Goal: Check status: Check status

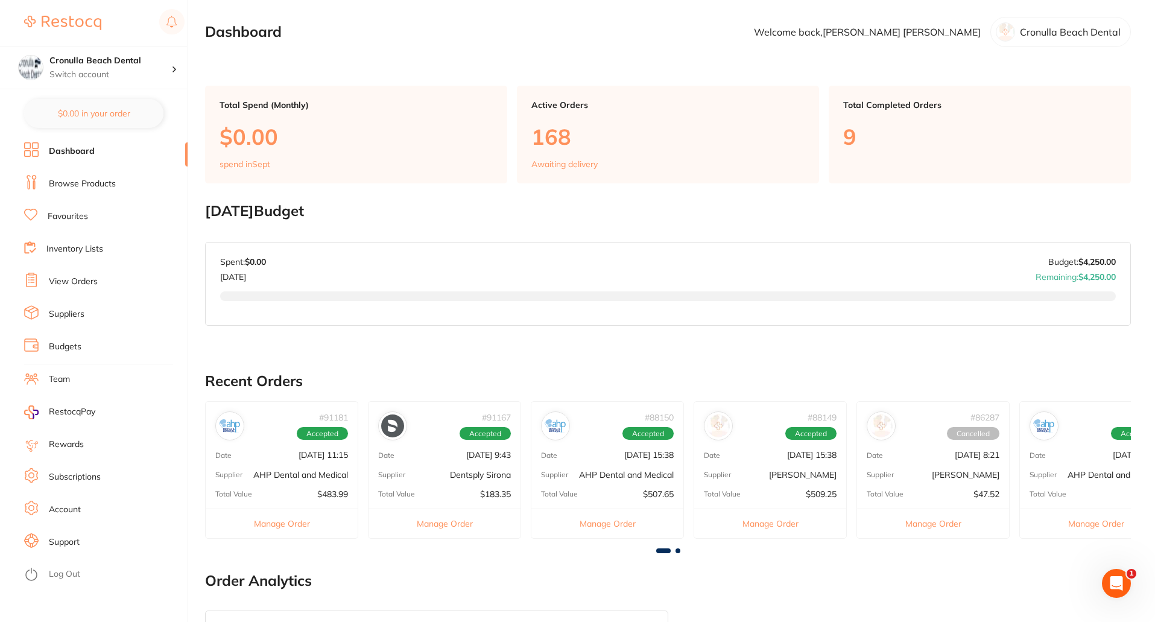
click at [84, 285] on link "View Orders" at bounding box center [73, 282] width 49 height 12
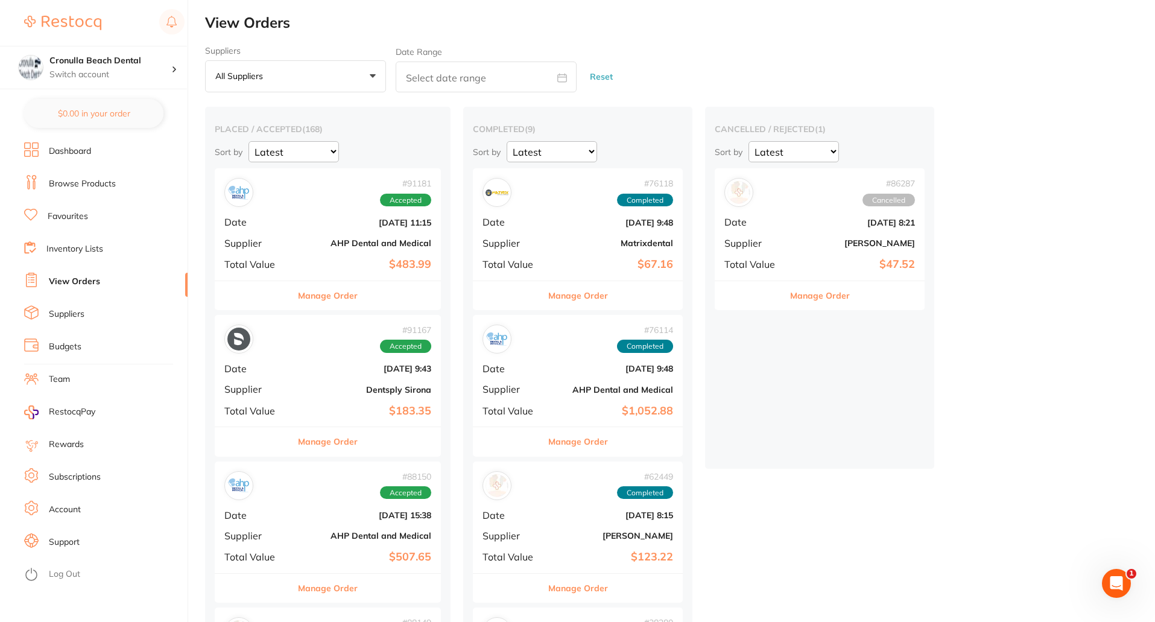
click at [360, 80] on button "All suppliers +0" at bounding box center [295, 76] width 181 height 33
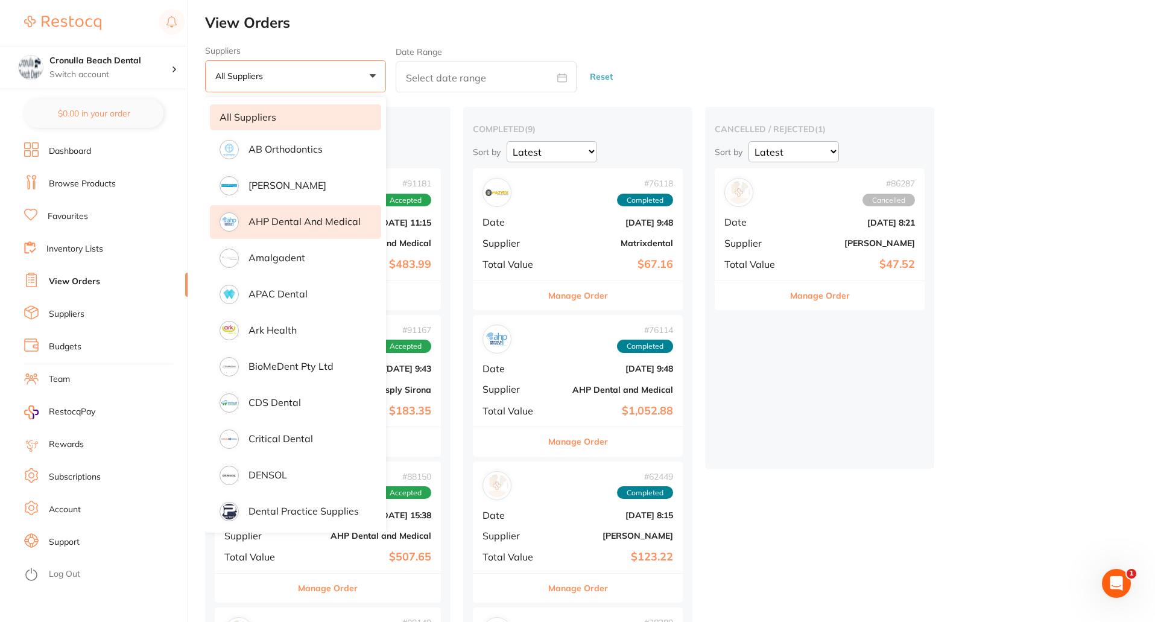
click at [289, 220] on p "AHP Dental and Medical" at bounding box center [305, 221] width 112 height 11
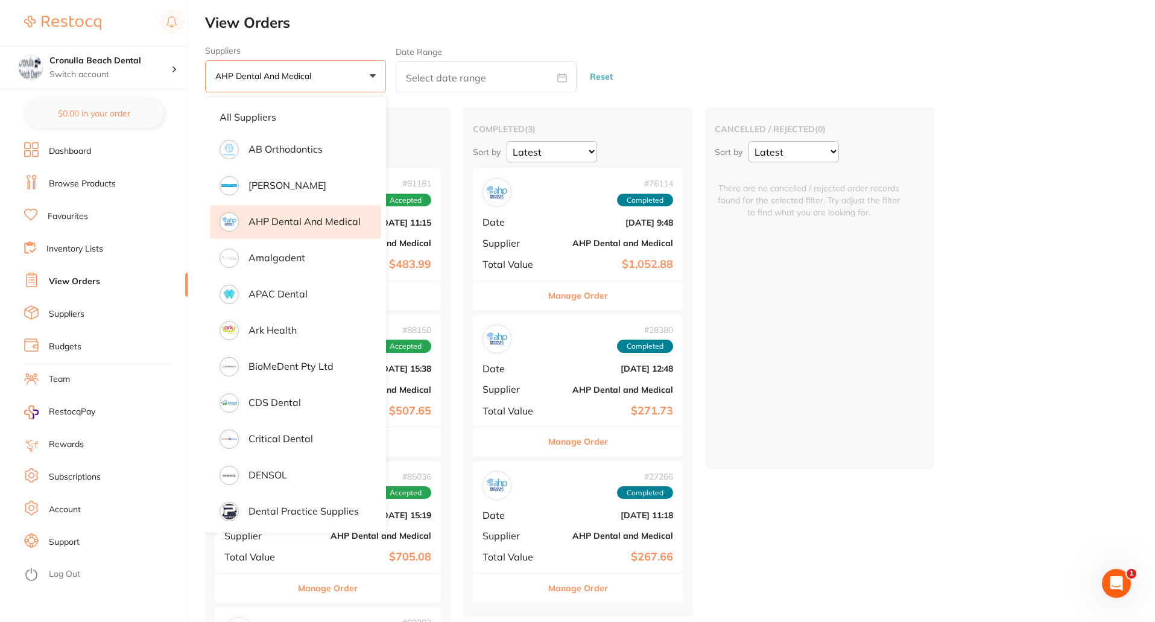
click at [638, 57] on div "Suppliers AHP Dental and Medical +0 All suppliers AB Orthodontics [PERSON_NAME]…" at bounding box center [680, 69] width 950 height 47
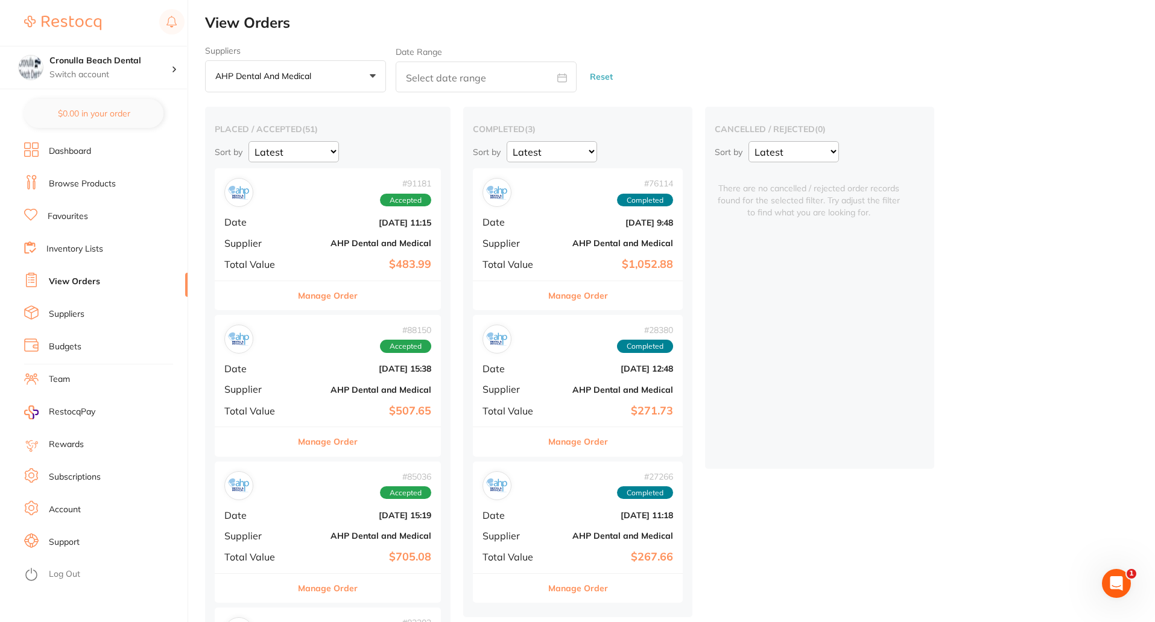
click at [330, 151] on select "Latest Notification" at bounding box center [294, 151] width 90 height 21
click at [561, 80] on icon at bounding box center [562, 78] width 10 height 10
select select "8"
select select "2025"
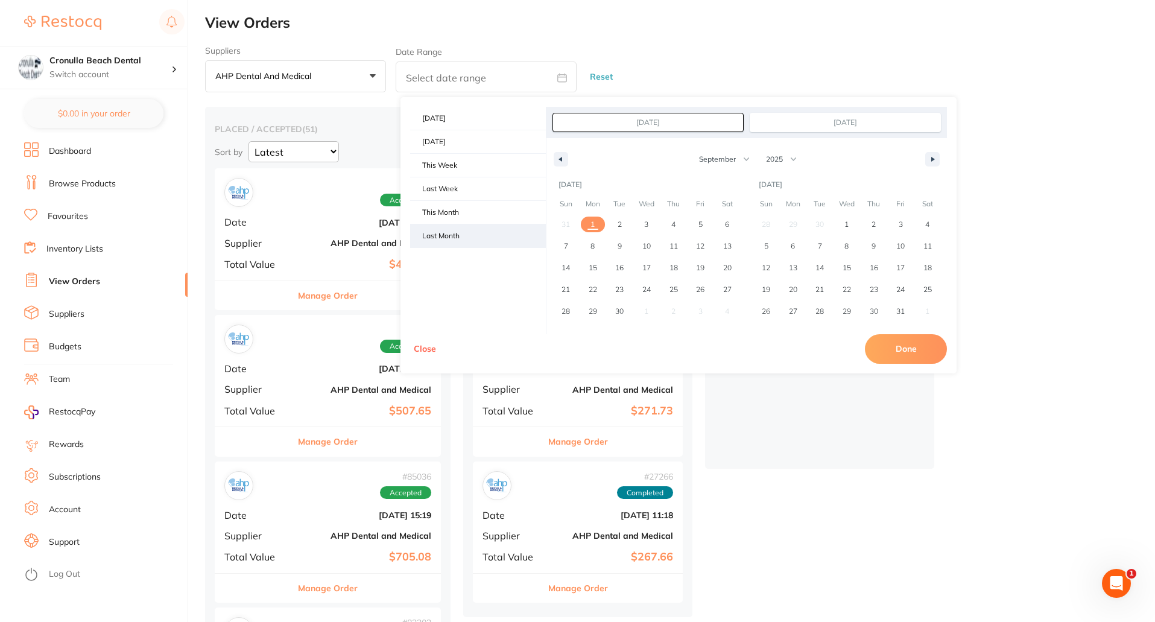
click at [466, 239] on span "Last Month" at bounding box center [478, 235] width 136 height 23
type input "[DATE]"
select select "7"
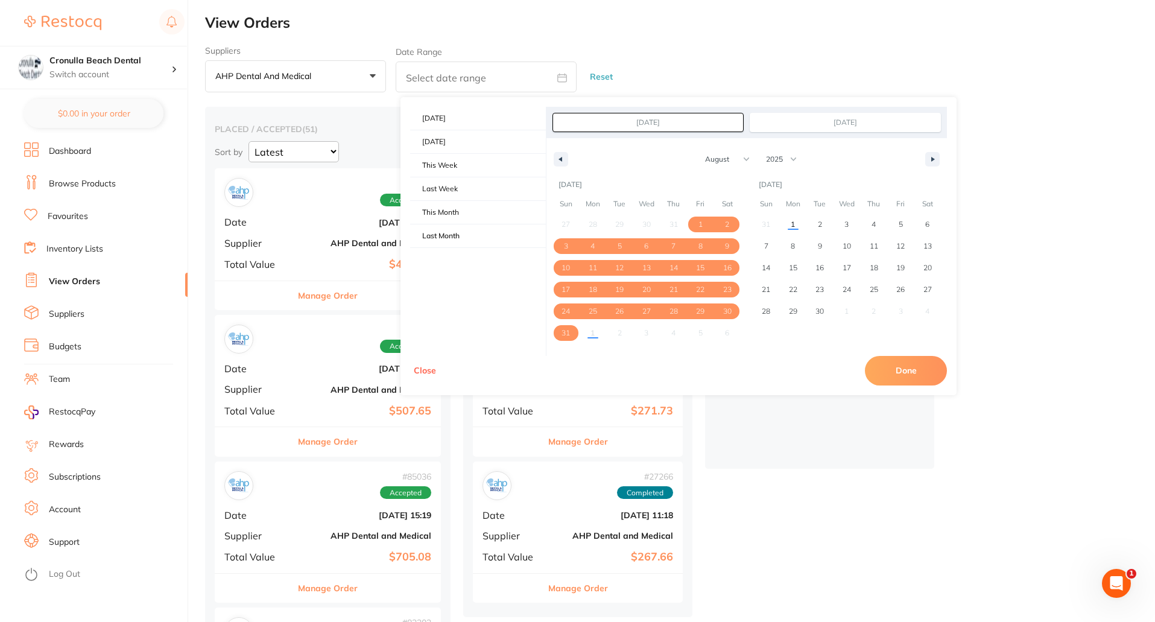
click at [930, 364] on button "Done" at bounding box center [906, 370] width 82 height 29
type input "[DATE] to [DATE]"
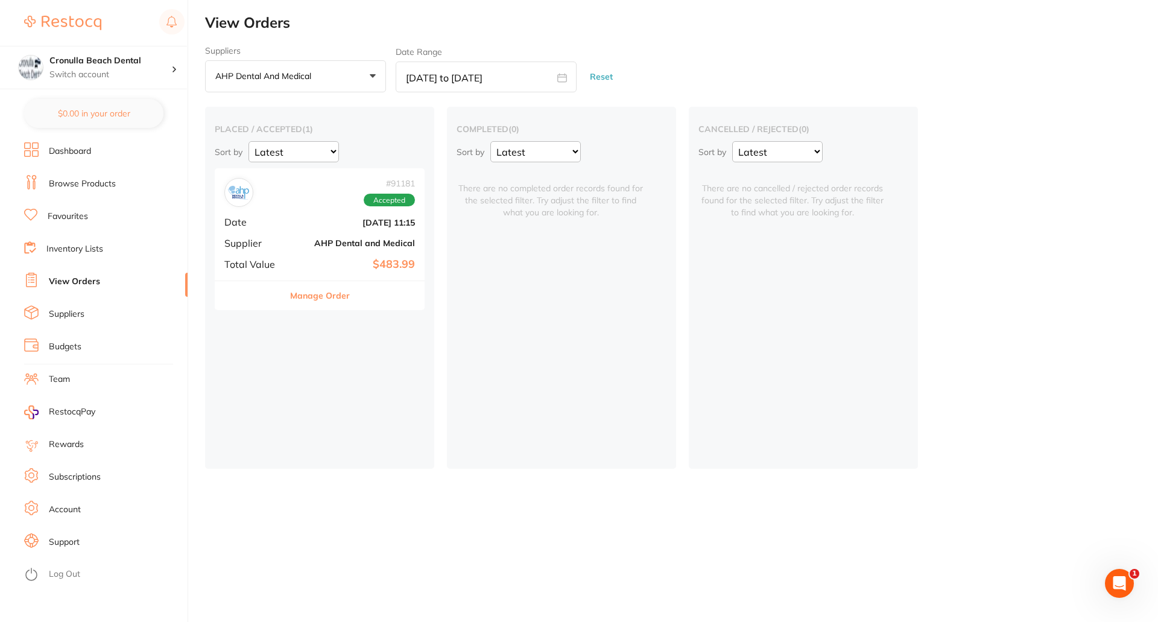
click at [361, 80] on button "AHP Dental and Medical +0" at bounding box center [295, 76] width 181 height 33
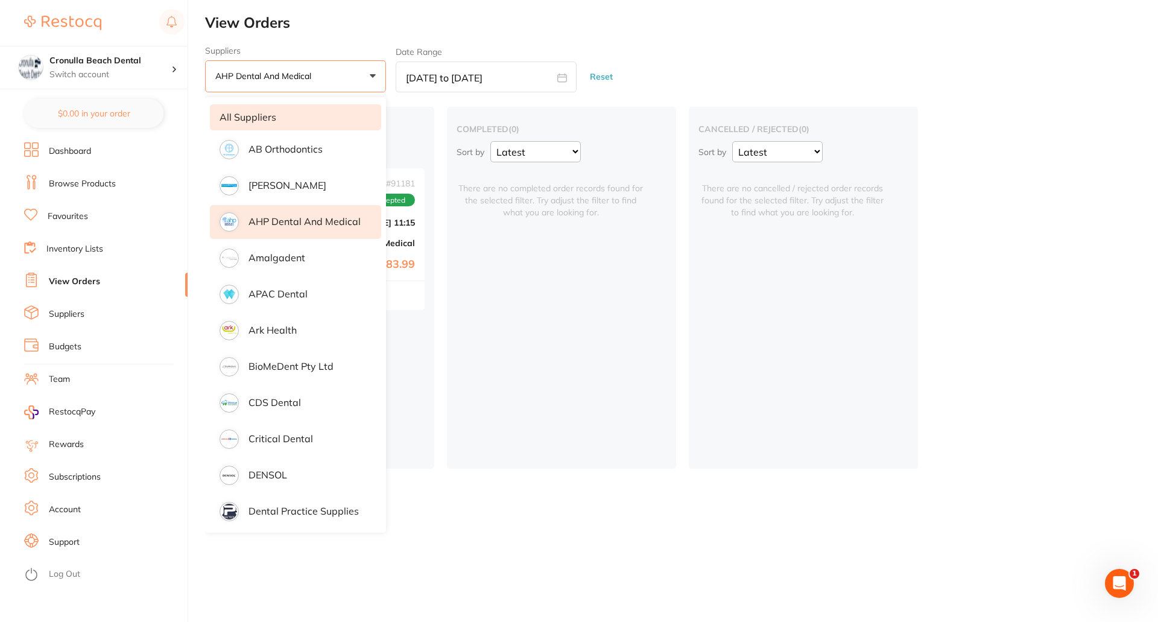
click at [293, 121] on li "All suppliers" at bounding box center [295, 116] width 171 height 25
click at [656, 61] on div "Suppliers All suppliers +0 All suppliers AB Orthodontics [PERSON_NAME] AHP Dent…" at bounding box center [681, 69] width 953 height 47
